Goal: Information Seeking & Learning: Find specific fact

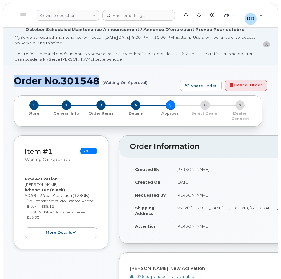
drag, startPoint x: 101, startPoint y: 80, endPoint x: 14, endPoint y: 80, distance: 86.8
click at [14, 80] on h1 "Order No.301548 (Waiting On Approval)" at bounding box center [95, 81] width 163 height 10
copy h1 "Order No.301548"
click at [26, 17] on icon at bounding box center [23, 15] width 6 height 6
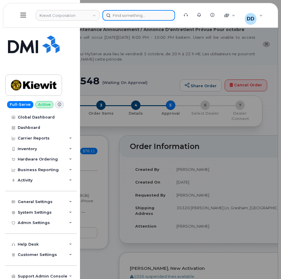
click at [125, 16] on div at bounding box center [138, 15] width 73 height 11
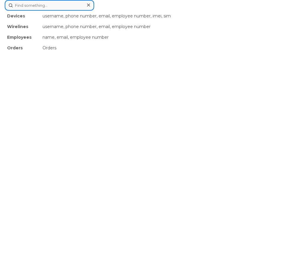
paste input "8483841043"
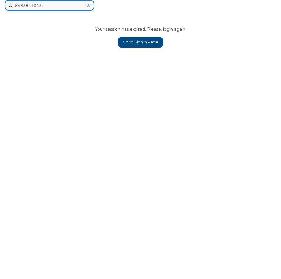
type input "8483841043"
click at [152, 43] on link "Go to Sign In Page" at bounding box center [140, 42] width 45 height 11
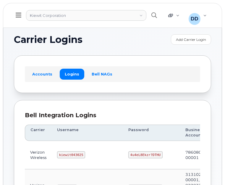
scroll to position [95, 0]
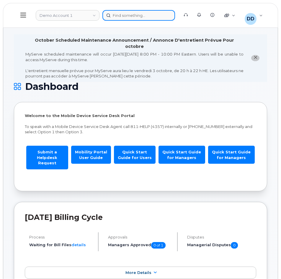
click at [122, 17] on div at bounding box center [138, 15] width 73 height 11
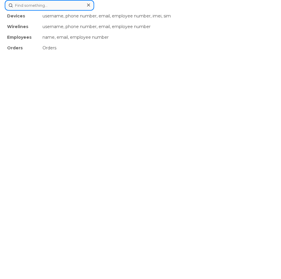
paste input "8483841043"
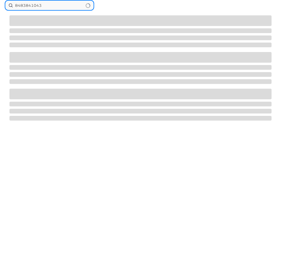
type input "8483841043"
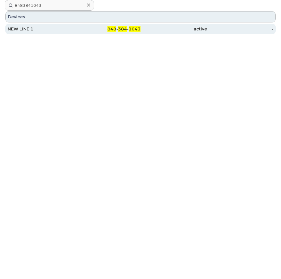
click at [26, 30] on div "NEW LINE 1" at bounding box center [41, 29] width 66 height 6
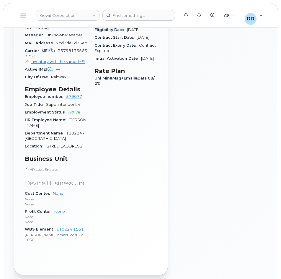
scroll to position [325, 0]
drag, startPoint x: 83, startPoint y: 228, endPoint x: 55, endPoint y: 227, distance: 27.8
click at [55, 227] on div "WBS Element 110224.1551 Kiewit Infrastr West Co 1036" at bounding box center [56, 234] width 63 height 18
copy link "110224.1551"
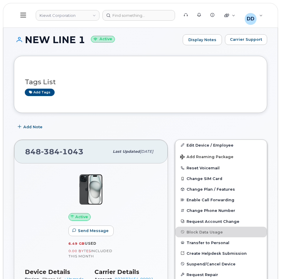
scroll to position [41, 0]
click at [24, 17] on icon at bounding box center [23, 15] width 6 height 5
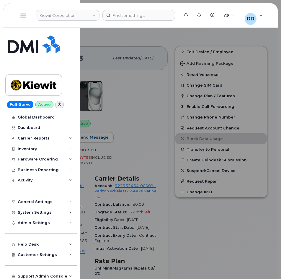
scroll to position [2, 0]
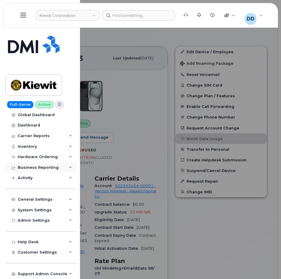
click at [24, 168] on div "Business Reporting" at bounding box center [38, 167] width 41 height 5
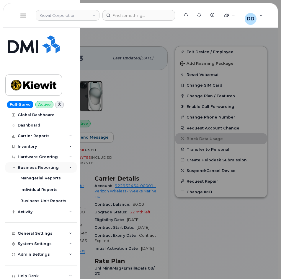
click at [46, 166] on div "Business Reporting" at bounding box center [38, 167] width 41 height 5
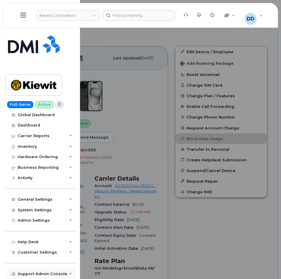
click at [34, 275] on div "Support Admin Console" at bounding box center [43, 273] width 50 height 5
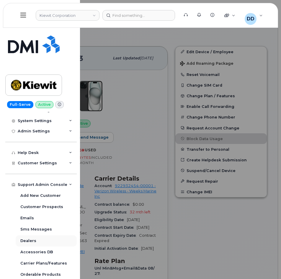
scroll to position [127, 0]
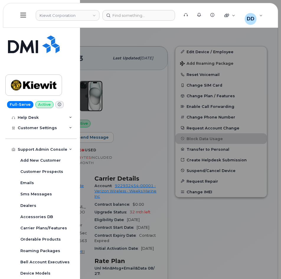
click at [59, 150] on div "Support Admin Console" at bounding box center [43, 149] width 50 height 5
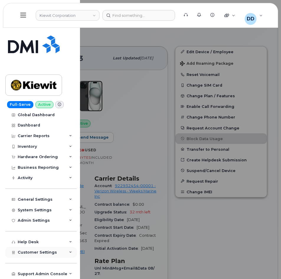
click at [55, 250] on div "Customer Settings" at bounding box center [40, 252] width 71 height 11
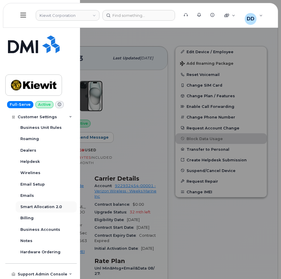
scroll to position [149, 0]
click at [45, 229] on div "Business Accounts" at bounding box center [40, 229] width 40 height 5
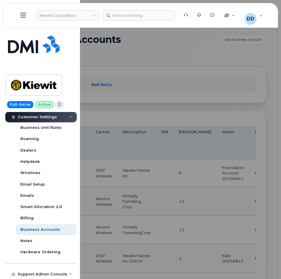
click at [40, 115] on span "Customer Settings" at bounding box center [37, 117] width 39 height 4
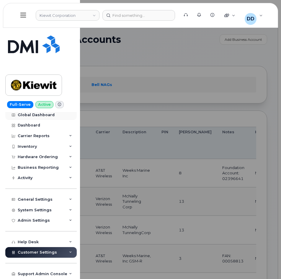
scroll to position [2, 0]
click at [31, 211] on div "System Settings" at bounding box center [35, 210] width 34 height 5
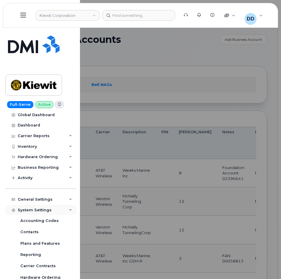
scroll to position [93, 0]
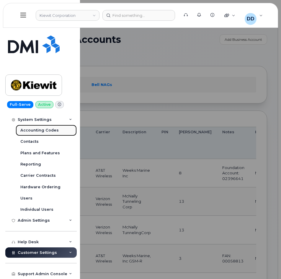
click at [45, 130] on div "Accounting Codes" at bounding box center [39, 130] width 38 height 5
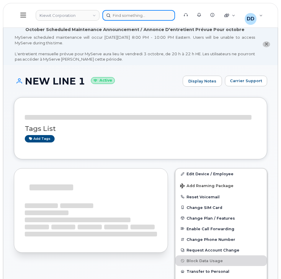
click at [129, 14] on div at bounding box center [138, 15] width 73 height 11
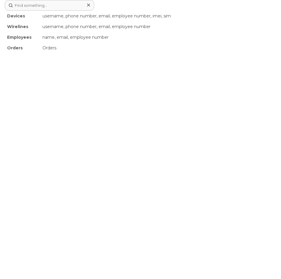
click at [88, 5] on icon at bounding box center [88, 5] width 3 height 5
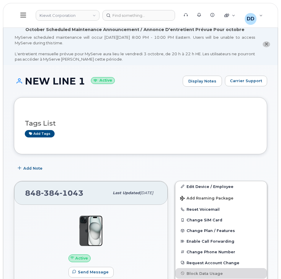
click at [25, 15] on icon at bounding box center [23, 15] width 6 height 6
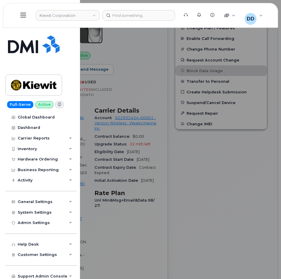
scroll to position [207, 0]
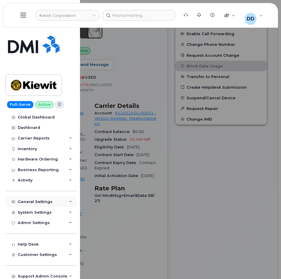
click at [40, 198] on div "General Settings" at bounding box center [40, 201] width 71 height 11
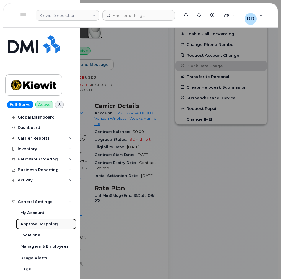
click at [47, 223] on div "Approval Mapping" at bounding box center [38, 223] width 37 height 5
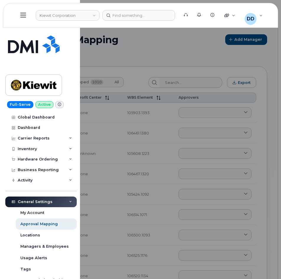
click at [27, 18] on button at bounding box center [23, 15] width 19 height 17
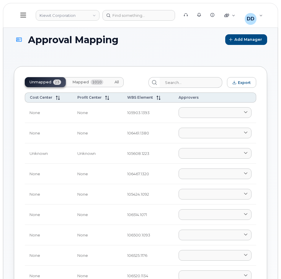
click at [82, 81] on span "Mapped" at bounding box center [80, 82] width 17 height 5
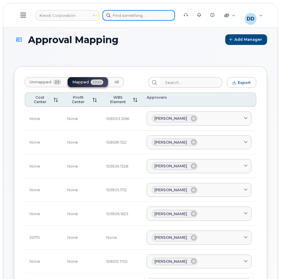
click at [130, 15] on div at bounding box center [138, 15] width 73 height 11
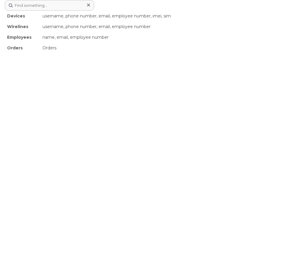
click at [89, 5] on icon at bounding box center [88, 5] width 3 height 3
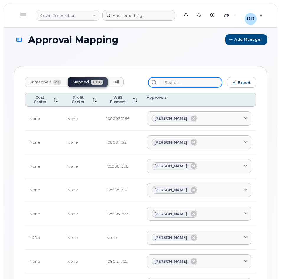
click at [178, 82] on input "search" at bounding box center [190, 82] width 63 height 11
paste input "110224.1551"
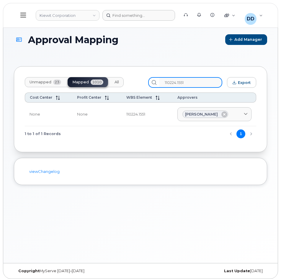
type input "110224.1551"
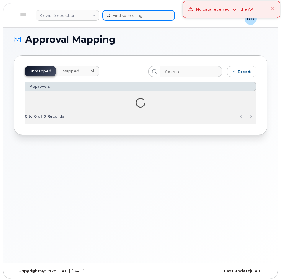
click at [119, 17] on div at bounding box center [138, 15] width 73 height 11
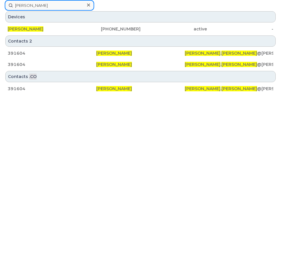
type input "[PERSON_NAME]"
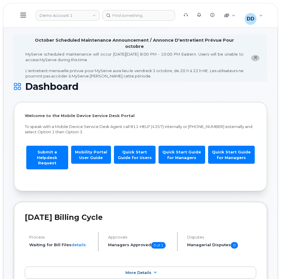
click at [22, 15] on icon at bounding box center [23, 15] width 6 height 6
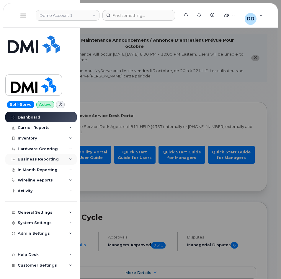
click at [50, 159] on div "Business Reporting" at bounding box center [38, 159] width 41 height 5
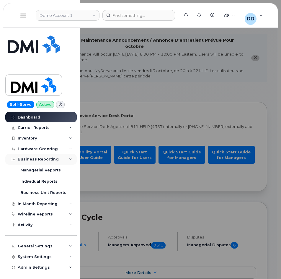
click at [50, 159] on div "Business Reporting" at bounding box center [38, 159] width 41 height 5
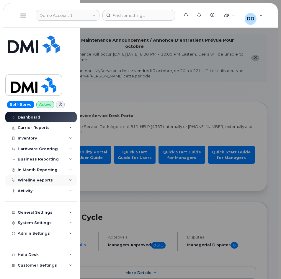
scroll to position [13, 0]
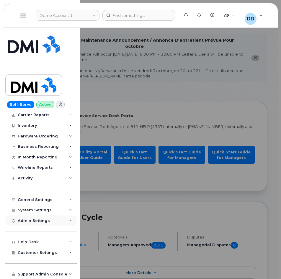
click at [27, 219] on div "Admin Settings" at bounding box center [34, 220] width 32 height 5
click at [38, 219] on div "Admin Settings" at bounding box center [34, 220] width 32 height 5
click at [42, 211] on div "System Settings" at bounding box center [35, 210] width 34 height 5
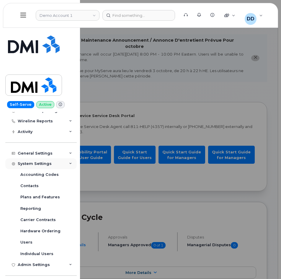
scroll to position [0, 0]
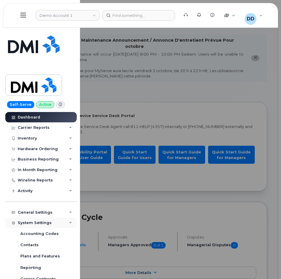
click at [35, 220] on div "System Settings" at bounding box center [40, 222] width 71 height 11
click at [38, 127] on div "Carrier Reports" at bounding box center [34, 127] width 32 height 5
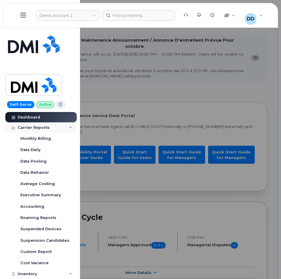
click at [30, 126] on div "Carrier Reports" at bounding box center [34, 127] width 32 height 5
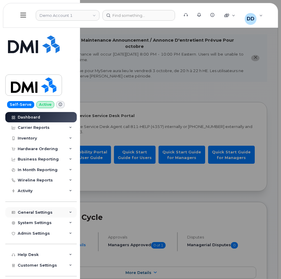
click at [35, 214] on div "General Settings" at bounding box center [35, 212] width 35 height 5
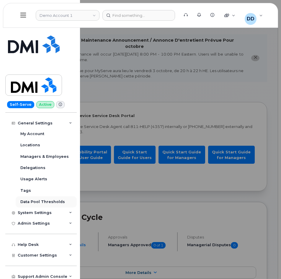
scroll to position [89, 0]
click at [72, 13] on link "Demo Account 1" at bounding box center [68, 15] width 64 height 11
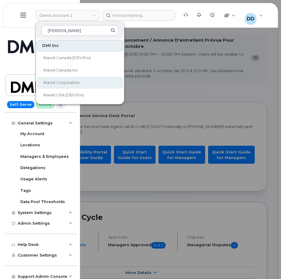
type input "Kiewit"
click at [68, 79] on link "Kiewit Corporation" at bounding box center [80, 83] width 87 height 12
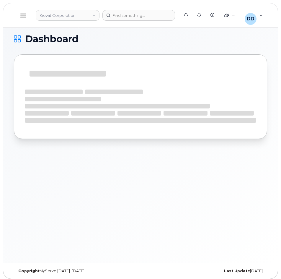
click at [20, 16] on icon at bounding box center [23, 15] width 6 height 6
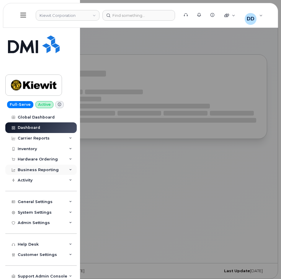
scroll to position [3, 0]
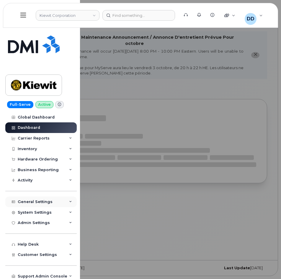
click at [41, 198] on div "General Settings" at bounding box center [40, 201] width 71 height 11
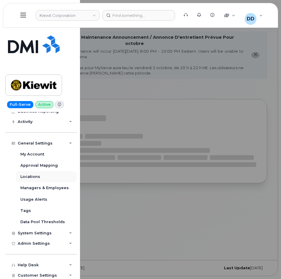
scroll to position [59, 0]
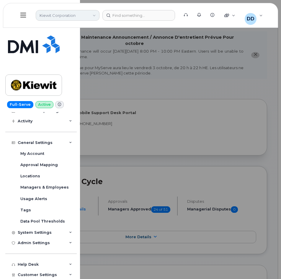
click at [79, 14] on link "Kiewit Corporation" at bounding box center [68, 15] width 64 height 11
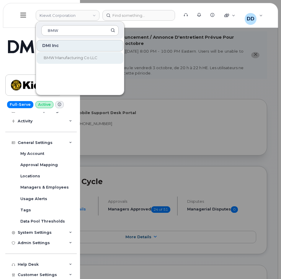
type input "BMW"
click at [73, 59] on span "BMW Manufacturing Co LLC" at bounding box center [71, 57] width 54 height 5
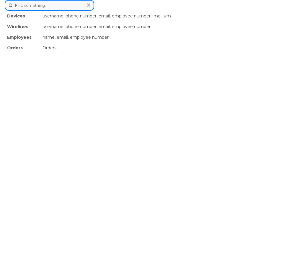
click at [133, 11] on div "Devices username, phone number, email, employee number, imei, sim Wirelines use…" at bounding box center [141, 5] width 272 height 11
paste input "[PERSON_NAME]"
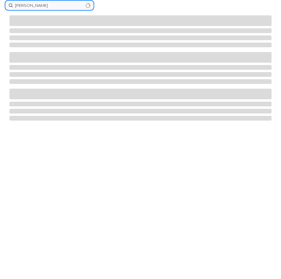
type input "[PERSON_NAME]"
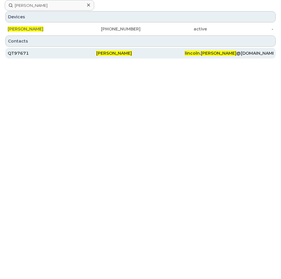
drag, startPoint x: 25, startPoint y: 52, endPoint x: 27, endPoint y: 55, distance: 3.2
click at [25, 52] on div "QT97671" at bounding box center [52, 53] width 89 height 6
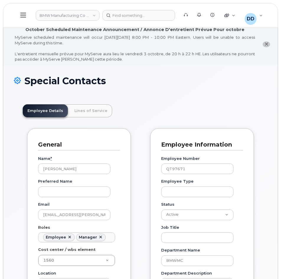
click at [19, 13] on button at bounding box center [23, 15] width 19 height 17
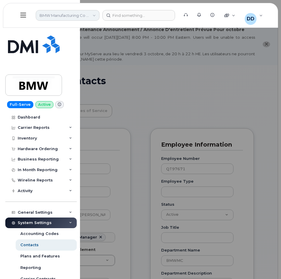
click at [75, 16] on link "BMW Manufacturing Co LLC" at bounding box center [68, 15] width 64 height 11
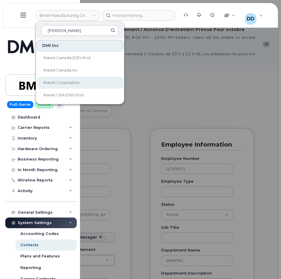
type input "Kiewit"
click at [63, 80] on link "Kiewit Corporation" at bounding box center [80, 83] width 87 height 12
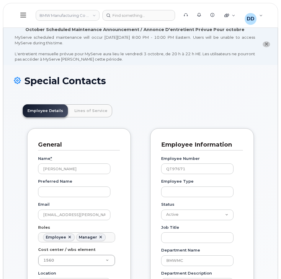
scroll to position [33, 0]
click at [127, 14] on div at bounding box center [138, 15] width 73 height 11
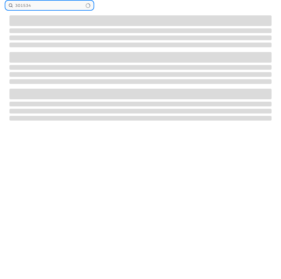
type input "301534"
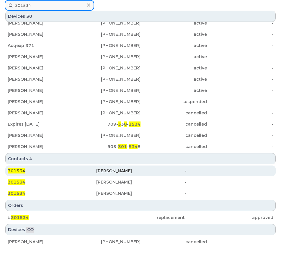
scroll to position [119, 0]
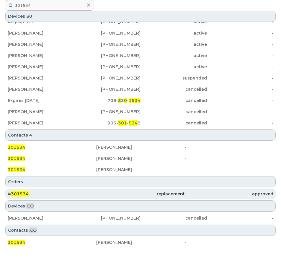
click at [52, 194] on div "# 301534" at bounding box center [52, 194] width 89 height 6
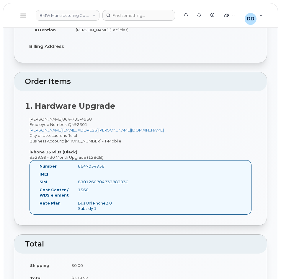
scroll to position [163, 0]
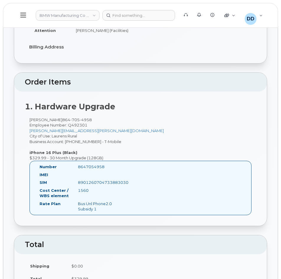
drag, startPoint x: 105, startPoint y: 167, endPoint x: 78, endPoint y: 169, distance: 26.9
click at [78, 169] on div "8647054958" at bounding box center [101, 167] width 54 height 6
copy div "8647054958"
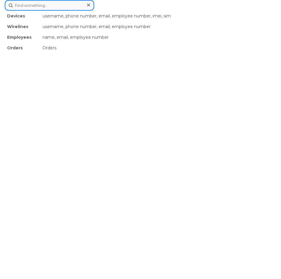
click at [131, 11] on div "Devices username, phone number, email, employee number, imei, sim Wirelines use…" at bounding box center [141, 5] width 272 height 11
paste input "301492"
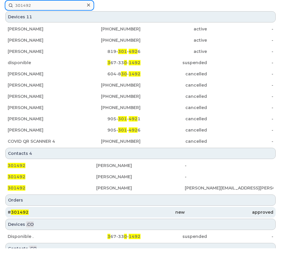
type input "301492"
click at [18, 211] on span "301492" at bounding box center [20, 211] width 18 height 5
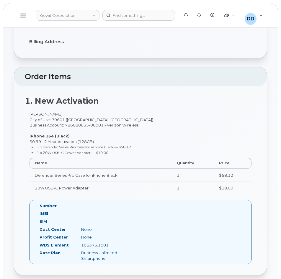
scroll to position [155, 0]
drag, startPoint x: 63, startPoint y: 113, endPoint x: 29, endPoint y: 113, distance: 34.5
click at [29, 113] on div "[PERSON_NAME] City of Use: 79601 ([GEOGRAPHIC_DATA], [GEOGRAPHIC_DATA]) Busines…" at bounding box center [140, 153] width 231 height 83
copy div "[PERSON_NAME]"
copy div "Brandon Guzman"
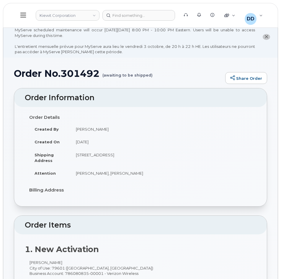
scroll to position [6, 0]
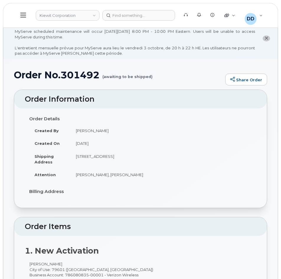
click at [23, 16] on icon at bounding box center [23, 15] width 6 height 6
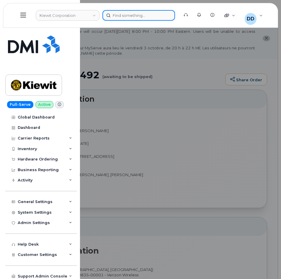
click at [128, 19] on div at bounding box center [138, 15] width 73 height 11
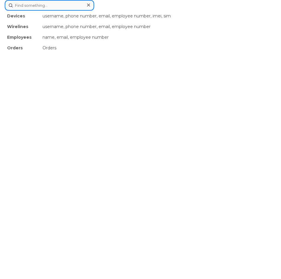
paste input "8483505992"
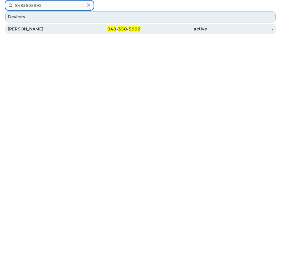
type input "8483505992"
click at [108, 28] on span "848" at bounding box center [111, 28] width 9 height 5
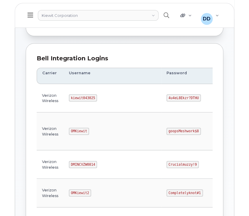
scroll to position [60, 0]
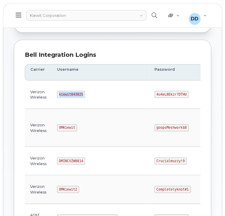
drag, startPoint x: 81, startPoint y: 93, endPoint x: 58, endPoint y: 95, distance: 23.1
click at [58, 95] on code "kiewit043025" at bounding box center [71, 94] width 28 height 7
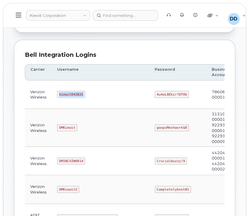
copy code "kiewit043025"
click at [155, 94] on code "4u4eL8Ekzr?DTHU" at bounding box center [171, 94] width 34 height 7
drag, startPoint x: 156, startPoint y: 94, endPoint x: 128, endPoint y: 96, distance: 28.1
click at [154, 96] on code "4u4eL8Ekzr?DTHU" at bounding box center [171, 94] width 34 height 7
copy code "4u4eL8Ekzr?DTHU"
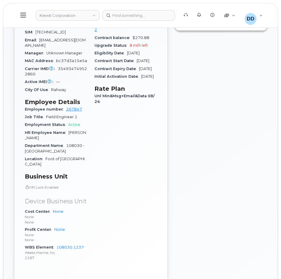
scroll to position [302, 0]
